Goal: Navigation & Orientation: Find specific page/section

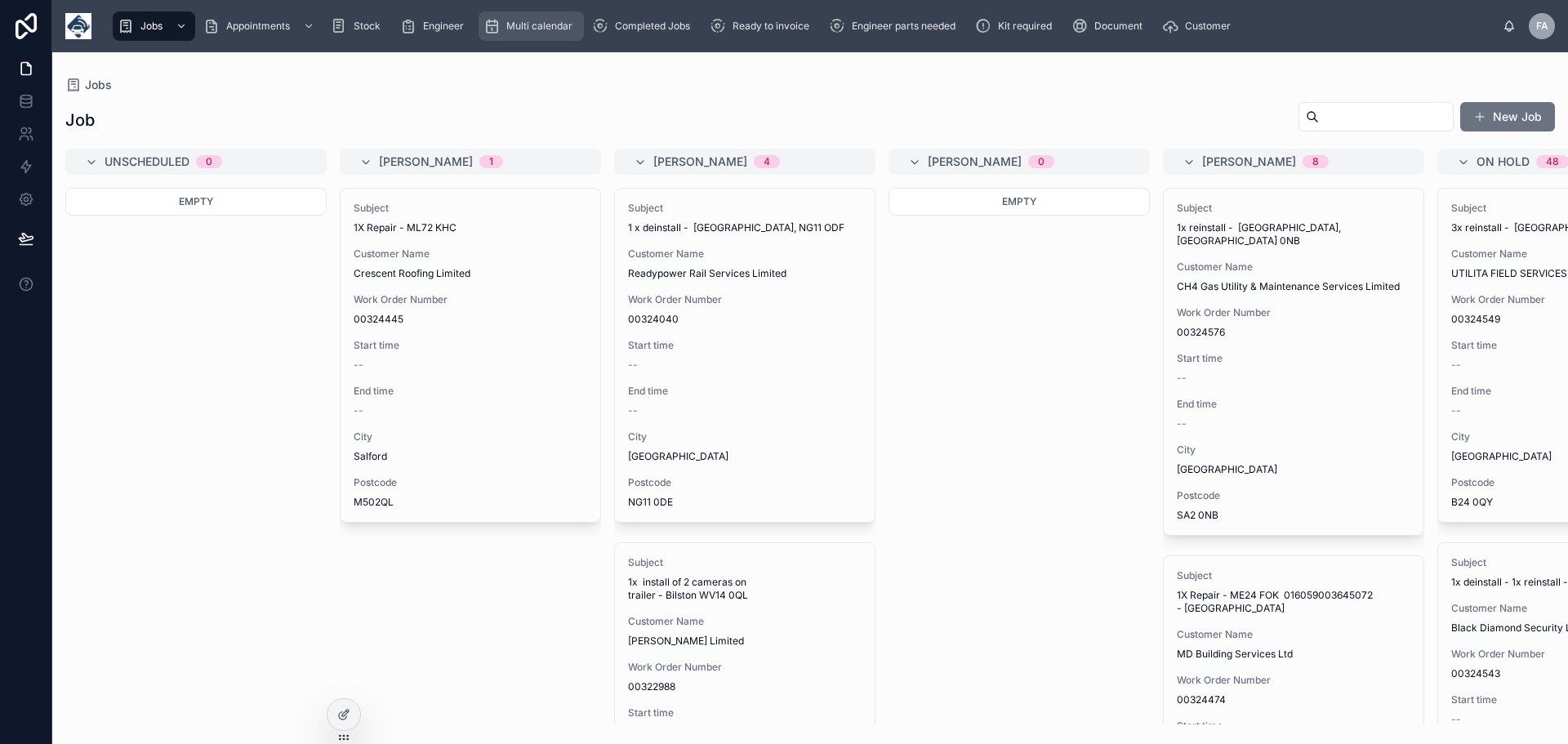
click at [544, 27] on span "Multi calendar" at bounding box center [539, 26] width 66 height 13
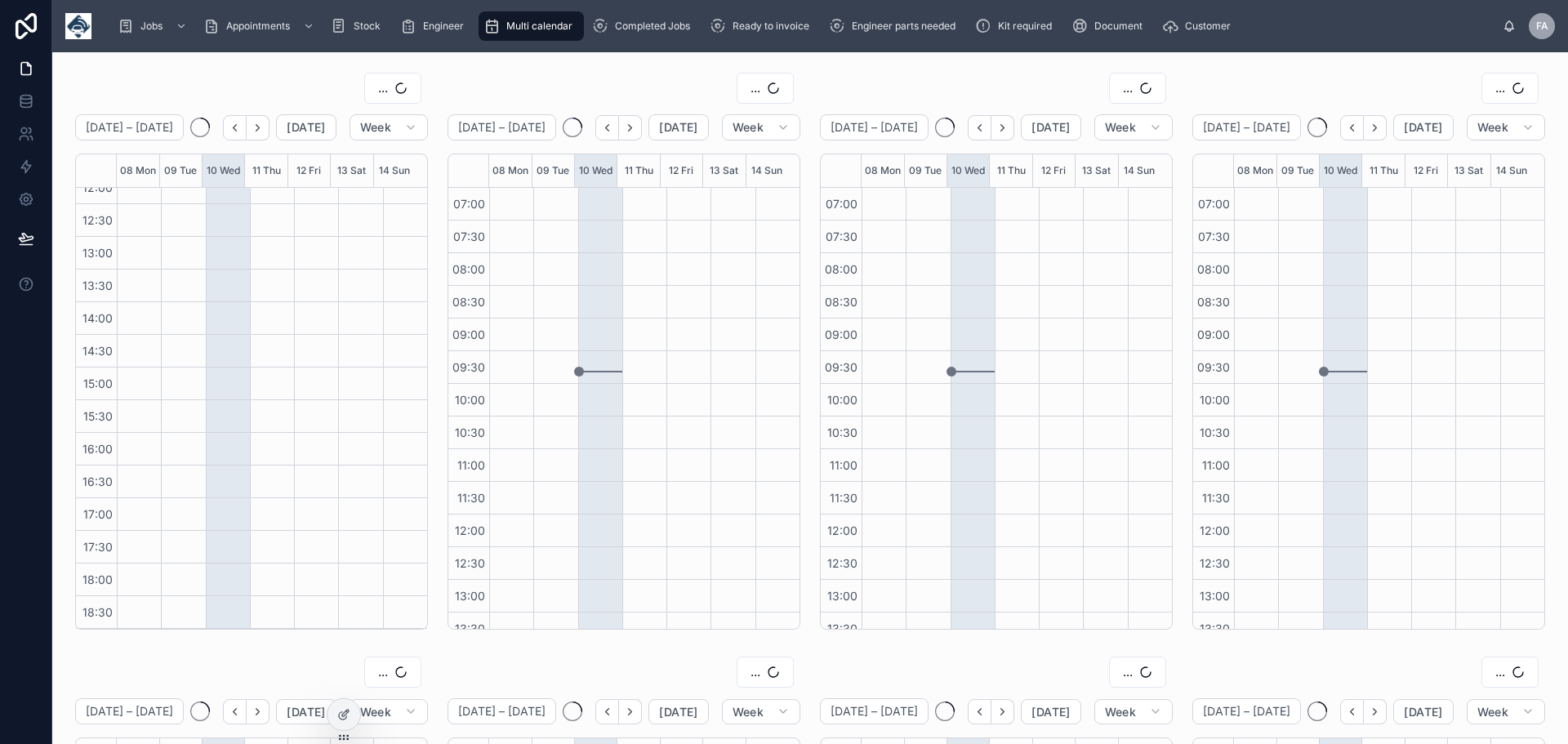
scroll to position [342, 0]
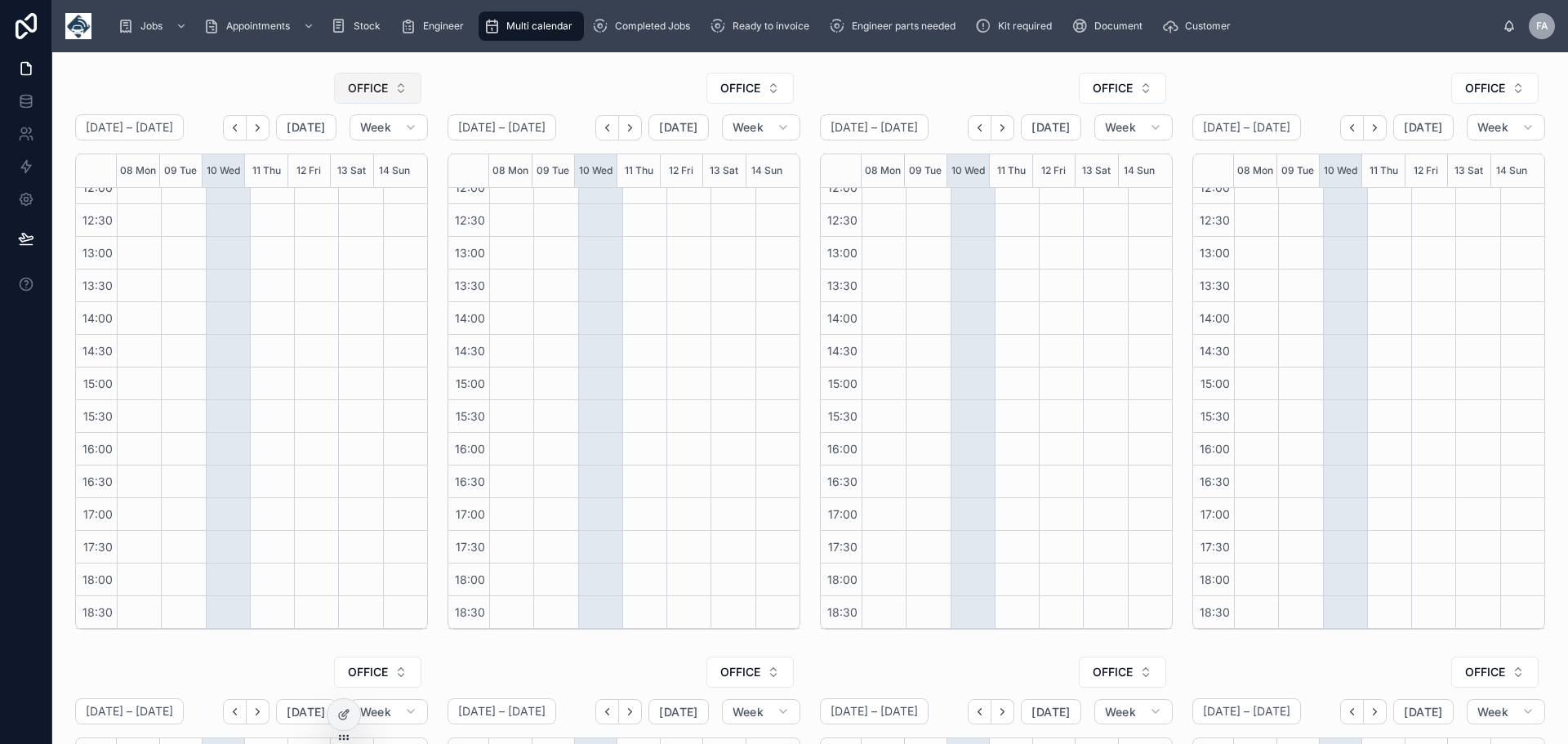
click at [399, 93] on button "OFFICE" at bounding box center [378, 88] width 87 height 31
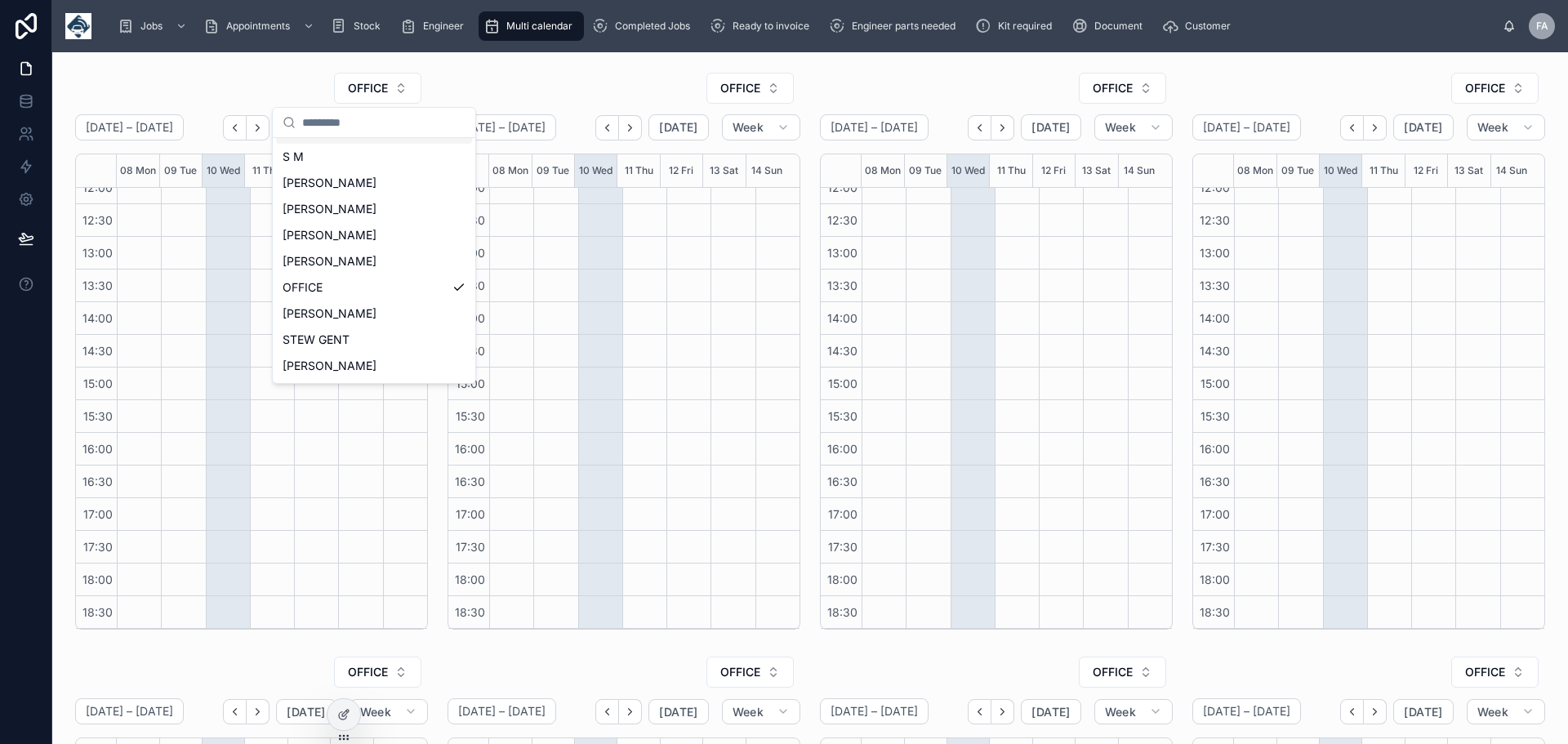
scroll to position [60, 0]
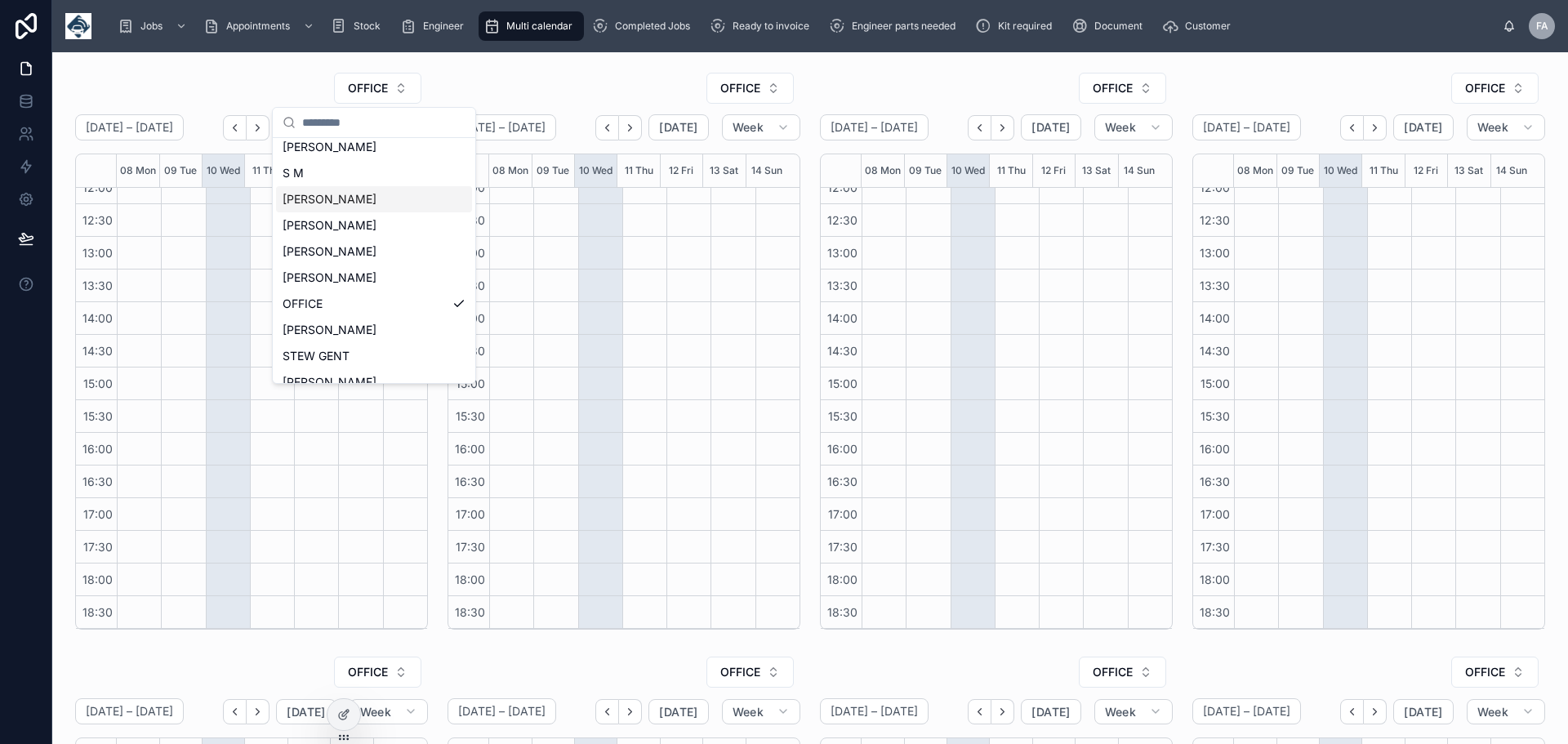
click at [330, 193] on span "[PERSON_NAME]" at bounding box center [329, 199] width 94 height 16
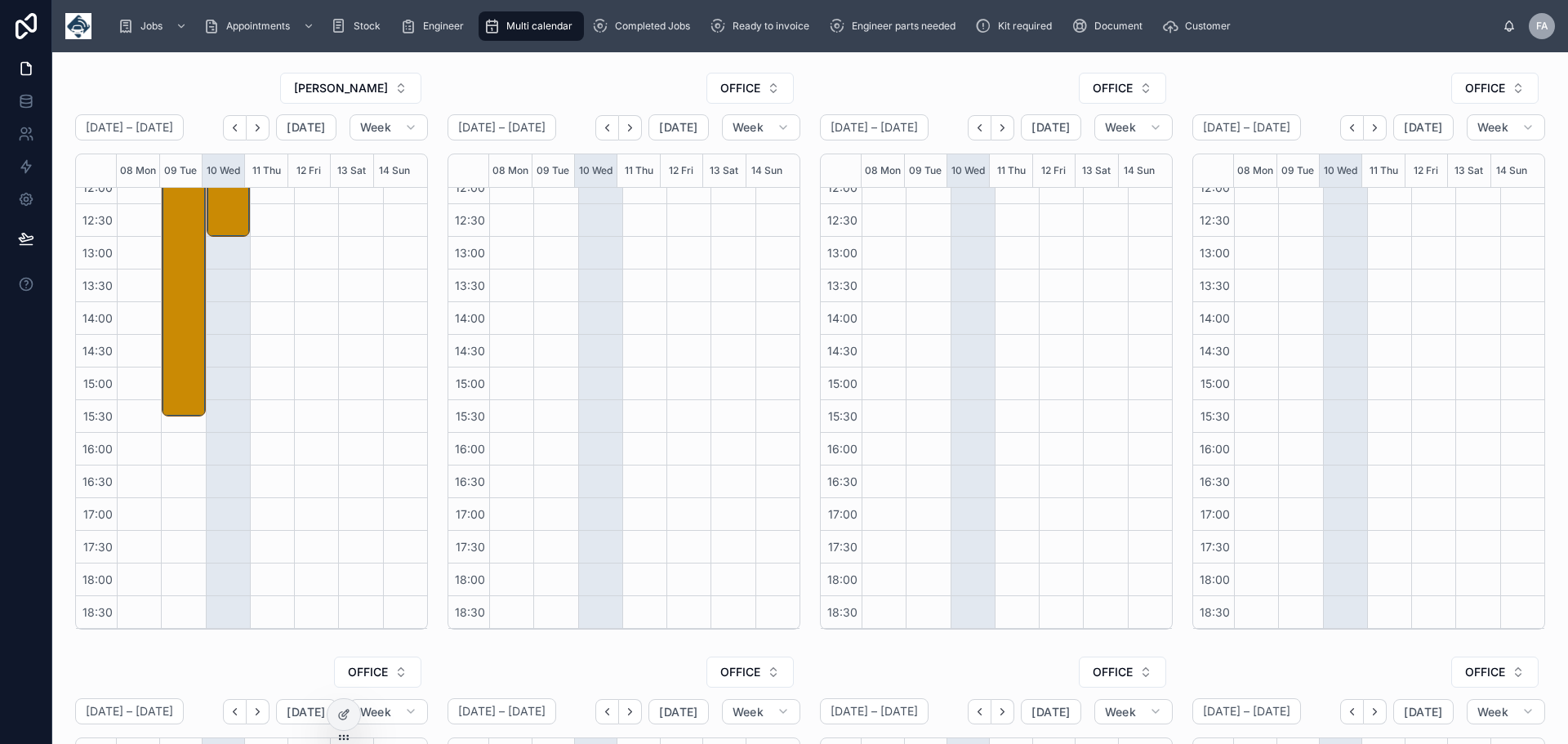
scroll to position [153, 0]
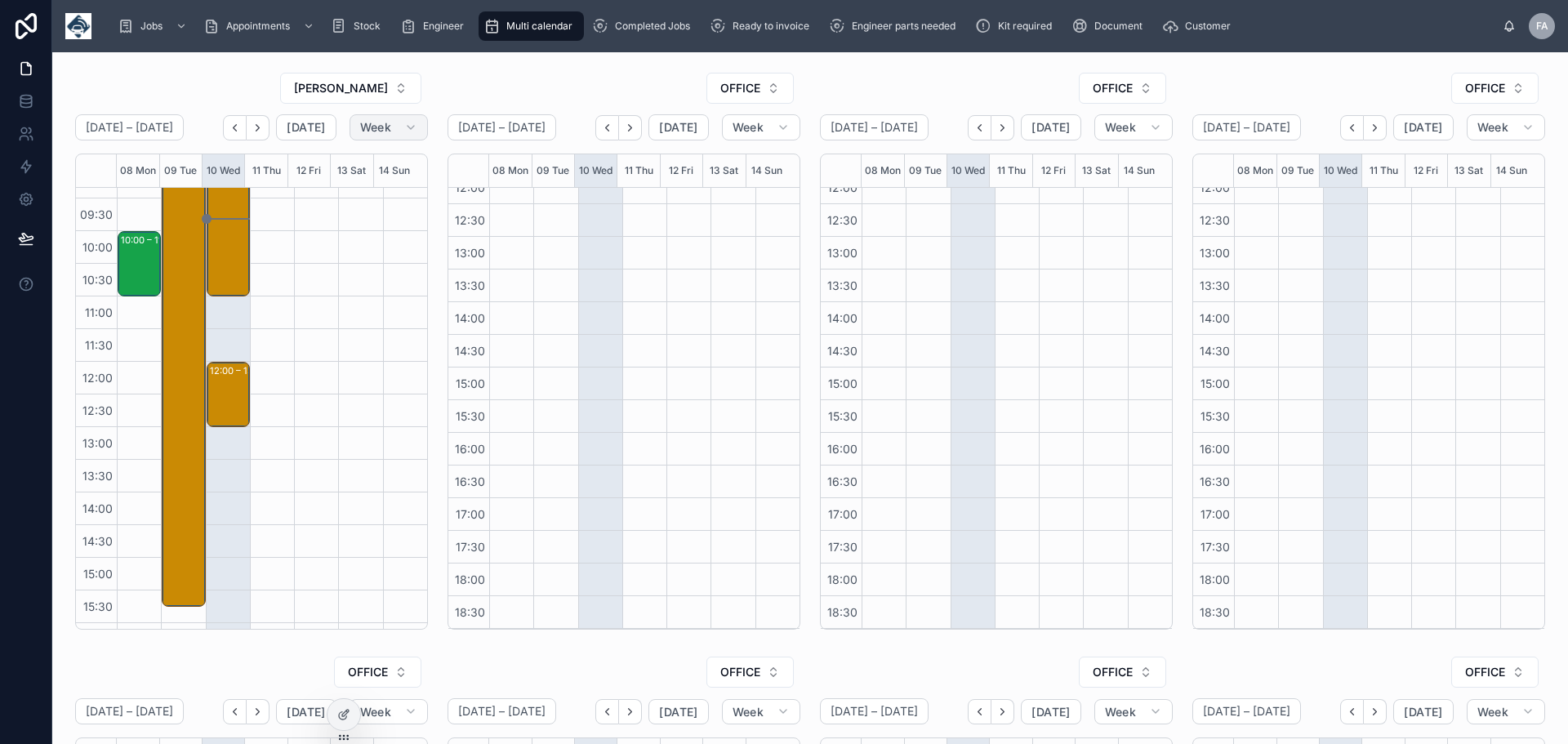
click at [395, 124] on button "Week" at bounding box center [389, 127] width 78 height 26
click at [329, 172] on span "Month" at bounding box center [316, 168] width 35 height 16
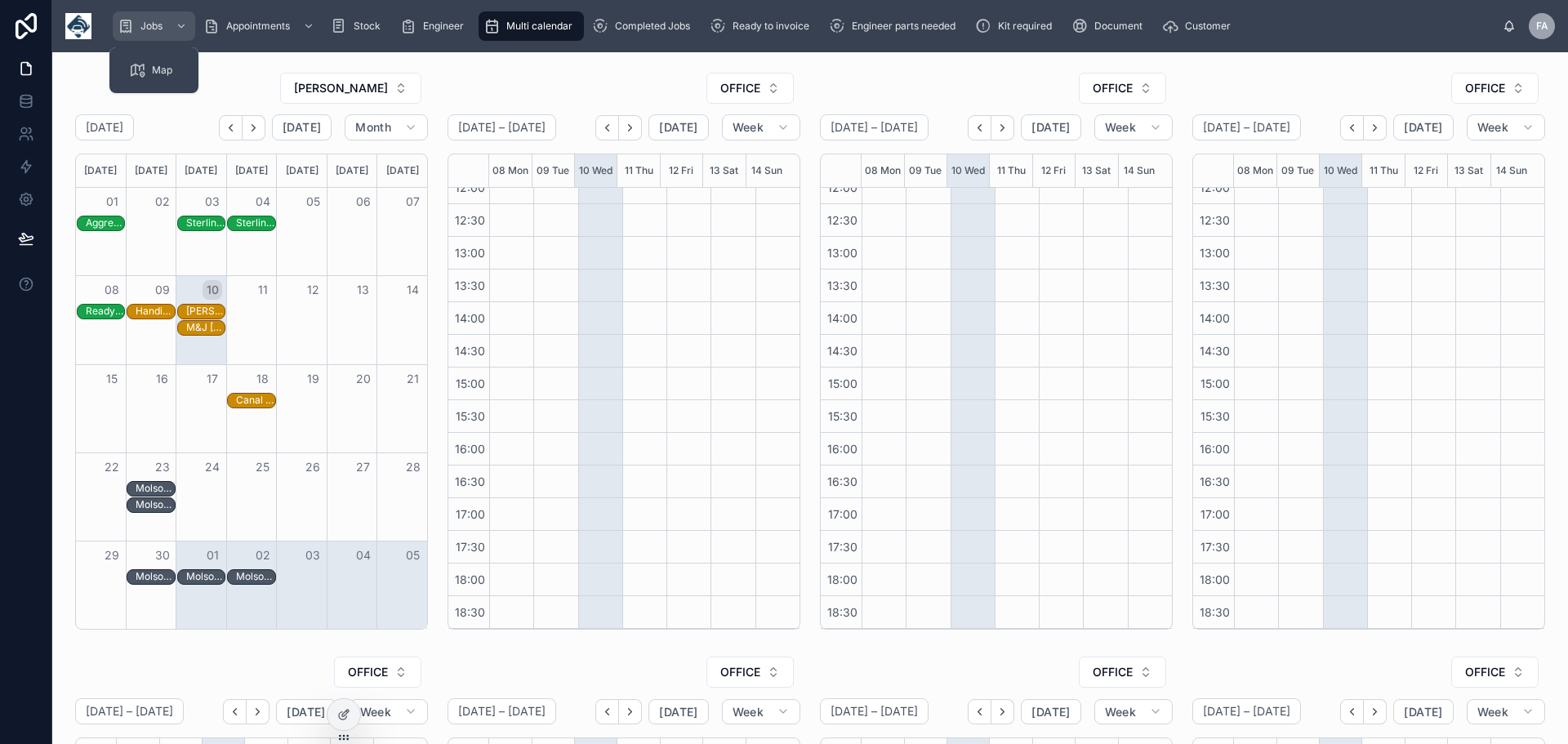
drag, startPoint x: 155, startPoint y: 27, endPoint x: 122, endPoint y: 0, distance: 42.6
click at [155, 27] on span "Jobs" at bounding box center [152, 26] width 22 height 13
